Goal: Contribute content: Add original content to the website for others to see

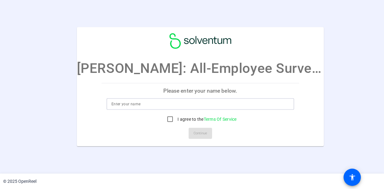
click at [151, 103] on input at bounding box center [201, 103] width 178 height 7
type input "[PERSON_NAME]"
click at [169, 117] on input "I agree to the Terms Of Service" at bounding box center [170, 119] width 12 height 12
checkbox input "true"
click at [204, 133] on span "Continue" at bounding box center [201, 133] width 14 height 9
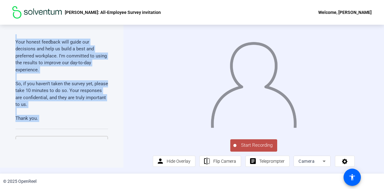
scroll to position [246, 0]
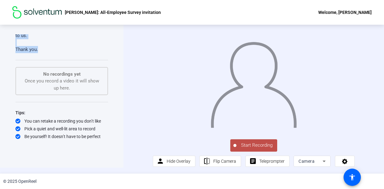
drag, startPoint x: 16, startPoint y: 52, endPoint x: 74, endPoint y: 46, distance: 58.7
drag, startPoint x: 74, startPoint y: 46, endPoint x: 30, endPoint y: 43, distance: 44.0
copy div "Hi team I’m checking in with you [DATE] about our All-Employee Survey. First, I…"
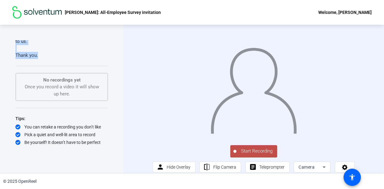
scroll to position [11, 0]
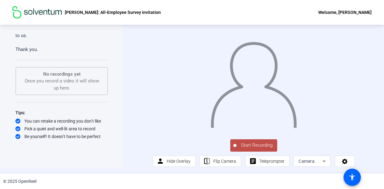
click at [323, 163] on icon at bounding box center [324, 161] width 7 height 7
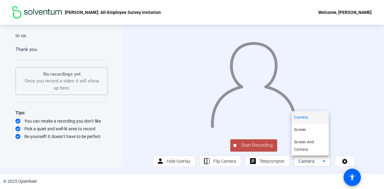
click at [357, 142] on div at bounding box center [192, 94] width 384 height 189
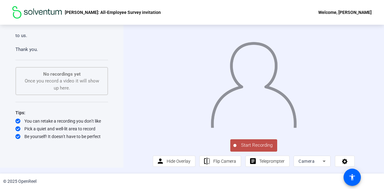
scroll to position [0, 0]
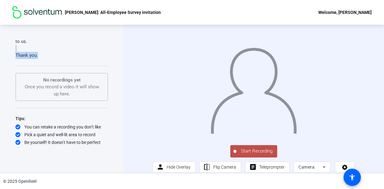
drag, startPoint x: 40, startPoint y: 53, endPoint x: 25, endPoint y: 47, distance: 15.5
drag, startPoint x: 25, startPoint y: 47, endPoint x: 21, endPoint y: 55, distance: 8.3
click at [21, 55] on p "Thank you." at bounding box center [61, 55] width 93 height 7
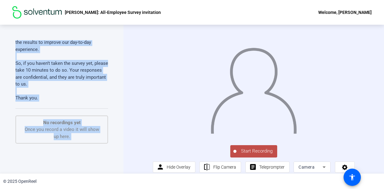
scroll to position [246, 0]
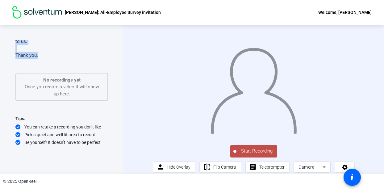
drag, startPoint x: 16, startPoint y: 63, endPoint x: 66, endPoint y: 58, distance: 50.6
drag, startPoint x: 66, startPoint y: 58, endPoint x: 24, endPoint y: 54, distance: 42.2
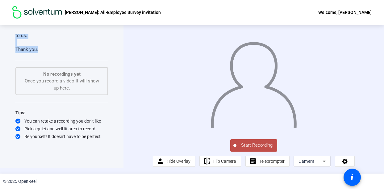
scroll to position [11, 0]
click at [339, 161] on span at bounding box center [345, 161] width 19 height 15
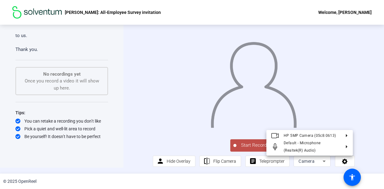
click at [67, 149] on div at bounding box center [192, 94] width 384 height 189
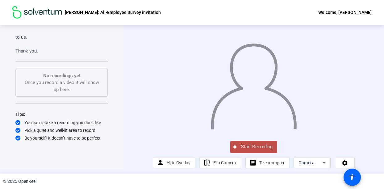
scroll to position [0, 0]
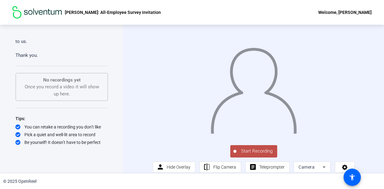
click at [358, 13] on div "Welcome, [PERSON_NAME]" at bounding box center [345, 12] width 53 height 7
click at [279, 13] on div at bounding box center [192, 94] width 384 height 189
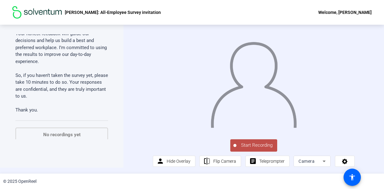
scroll to position [11, 0]
click at [249, 143] on span "Start Recording" at bounding box center [257, 145] width 41 height 7
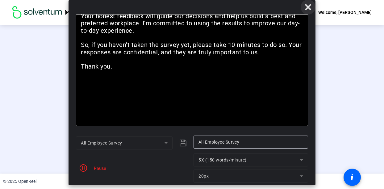
click at [307, 4] on icon at bounding box center [308, 6] width 7 height 7
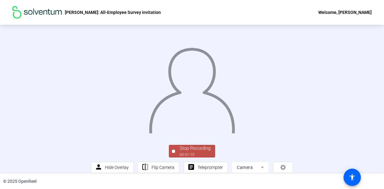
scroll to position [40, 0]
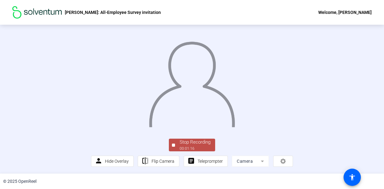
click at [189, 142] on div "Stop Recording" at bounding box center [195, 142] width 31 height 7
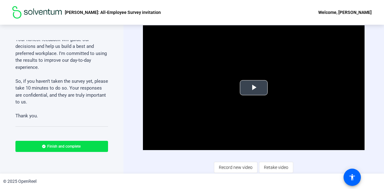
click at [254, 88] on span "Video Player" at bounding box center [254, 88] width 0 height 0
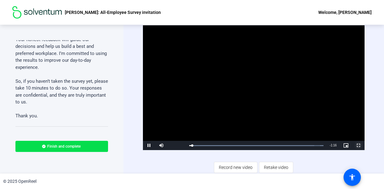
click at [359, 146] on span "Video Player" at bounding box center [358, 146] width 12 height 0
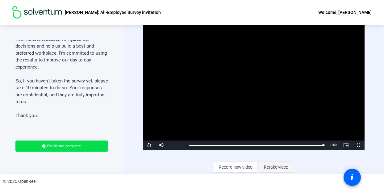
click at [273, 167] on span "Retake video" at bounding box center [276, 167] width 24 height 12
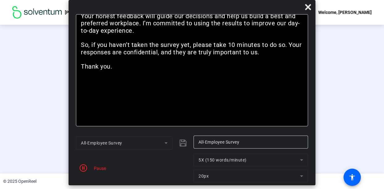
click at [98, 169] on div "Pause" at bounding box center [98, 168] width 15 height 6
click at [310, 6] on icon at bounding box center [308, 7] width 6 height 6
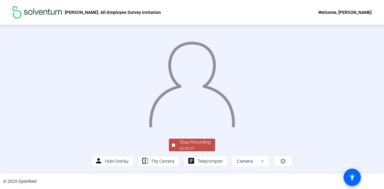
scroll to position [40, 0]
click at [192, 143] on div "Stop Recording" at bounding box center [195, 142] width 31 height 7
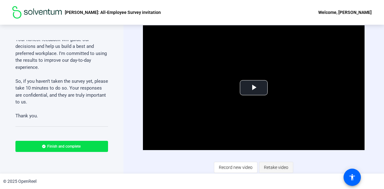
click at [275, 166] on span "Retake video" at bounding box center [276, 168] width 24 height 12
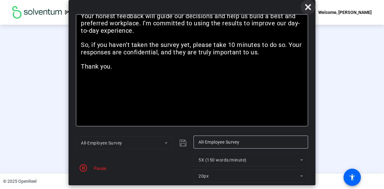
click at [307, 7] on icon at bounding box center [308, 7] width 6 height 6
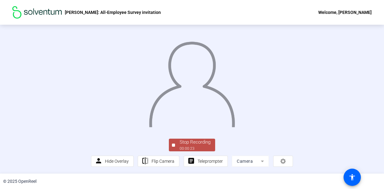
scroll to position [40, 0]
click at [198, 142] on div "Stop Recording" at bounding box center [195, 142] width 31 height 7
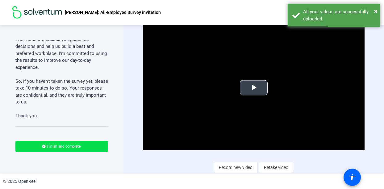
click at [254, 88] on span "Video Player" at bounding box center [254, 88] width 0 height 0
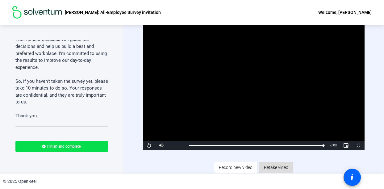
click at [274, 165] on span "Retake video" at bounding box center [276, 168] width 24 height 12
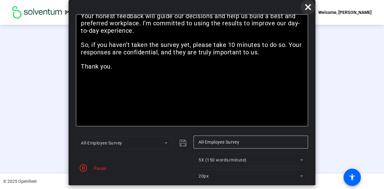
click at [306, 7] on icon at bounding box center [308, 6] width 7 height 7
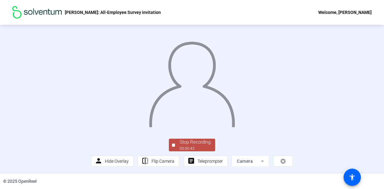
scroll to position [40, 0]
click at [186, 146] on div "00:00:44" at bounding box center [195, 149] width 31 height 6
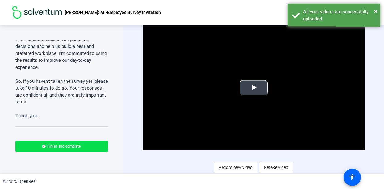
click at [254, 88] on span "Video Player" at bounding box center [254, 88] width 0 height 0
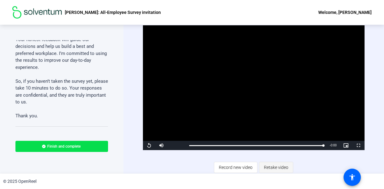
click at [274, 167] on span "Retake video" at bounding box center [276, 168] width 24 height 12
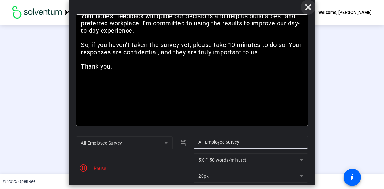
click at [309, 4] on icon at bounding box center [308, 6] width 7 height 7
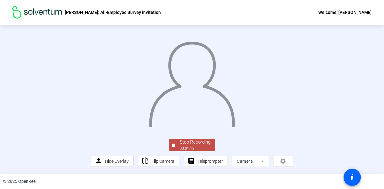
scroll to position [40, 0]
click at [191, 141] on div "Stop Recording" at bounding box center [195, 142] width 31 height 7
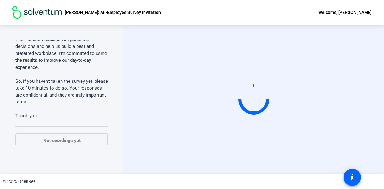
scroll to position [0, 0]
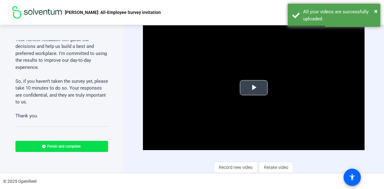
click at [254, 88] on span "Video Player" at bounding box center [254, 88] width 0 height 0
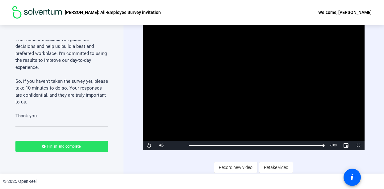
click at [53, 146] on span "Finish and complete" at bounding box center [63, 146] width 33 height 5
